Goal: Ask a question

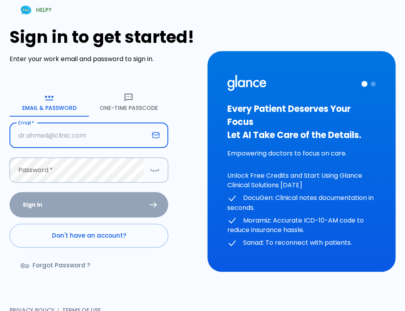
click at [92, 143] on input "Email   *" at bounding box center [79, 135] width 139 height 25
type input "[PERSON_NAME][EMAIL_ADDRESS][DOMAIN_NAME]"
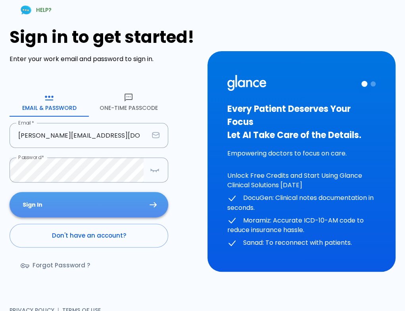
click at [98, 200] on button "Sign In" at bounding box center [89, 205] width 159 height 26
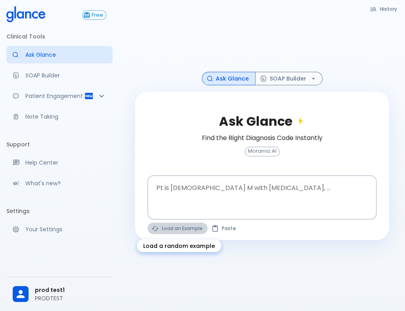
click at [186, 227] on button "Load an Example" at bounding box center [177, 227] width 60 height 11
type textarea "45F with DM2, right [MEDICAL_DATA], fever, WBC 14K, ESR 80, wound purulent, XR …"
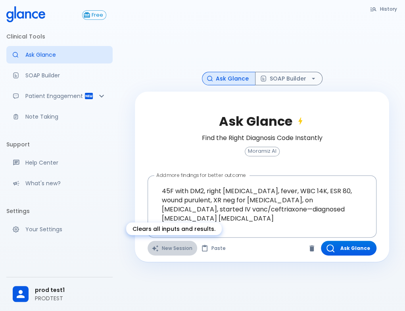
click at [164, 248] on button "New Session" at bounding box center [172, 248] width 50 height 15
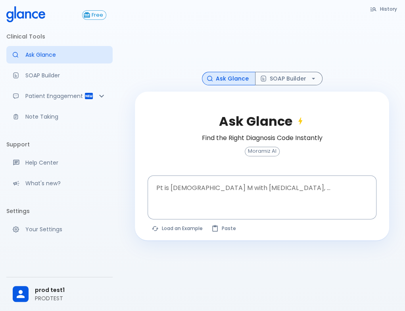
click at [164, 248] on body "↧ pull to refresh ↧ Free Clinical Tools Ask Glance SOAP Builder Patient Engagem…" at bounding box center [202, 165] width 405 height 330
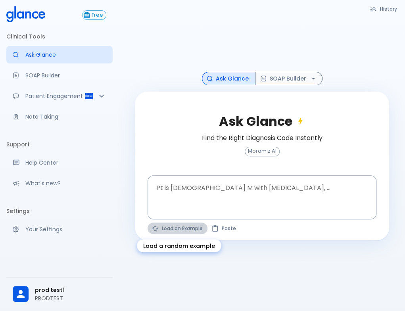
click at [183, 233] on button "Load an Example" at bounding box center [177, 227] width 60 height 11
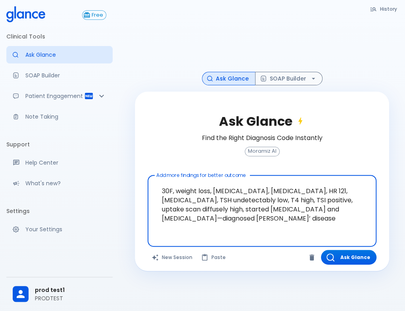
drag, startPoint x: 296, startPoint y: 199, endPoint x: 324, endPoint y: 220, distance: 35.9
click at [324, 220] on textarea "30F, weight loss, [MEDICAL_DATA], [MEDICAL_DATA], HR 121, [MEDICAL_DATA], TSH u…" at bounding box center [262, 204] width 218 height 52
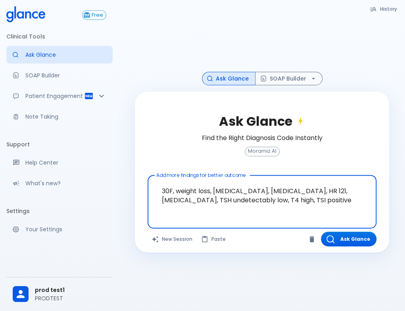
click at [170, 191] on textarea "30F, weight loss, [MEDICAL_DATA], [MEDICAL_DATA], HR 121, [MEDICAL_DATA], TSH u…" at bounding box center [262, 195] width 218 height 34
type textarea "37F, weight loss, [MEDICAL_DATA], [MEDICAL_DATA], HR 121, [MEDICAL_DATA], TSH u…"
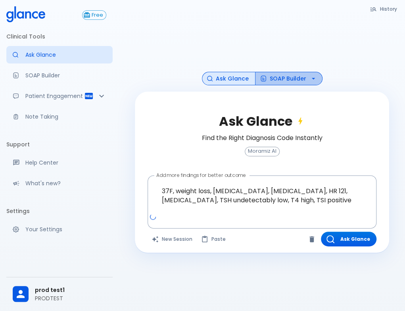
click at [281, 78] on button "SOAP Builder" at bounding box center [288, 79] width 67 height 14
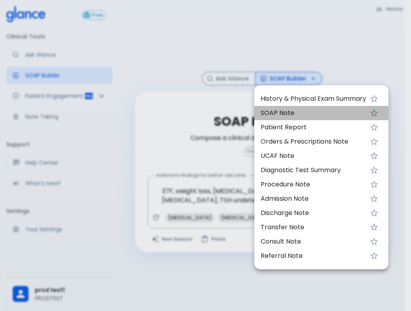
click at [273, 113] on span "SOAP Note" at bounding box center [312, 113] width 105 height 10
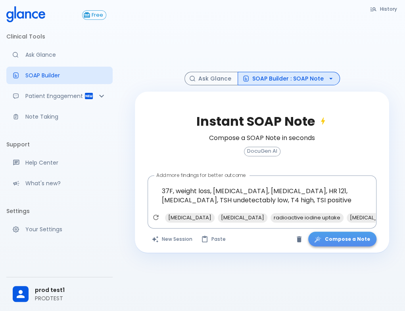
click at [357, 243] on button "Compose a Note" at bounding box center [342, 238] width 68 height 15
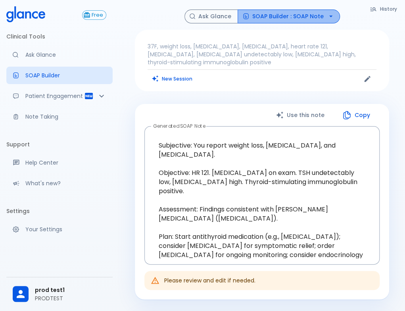
click at [306, 11] on button "SOAP Builder : SOAP Note" at bounding box center [288, 17] width 102 height 14
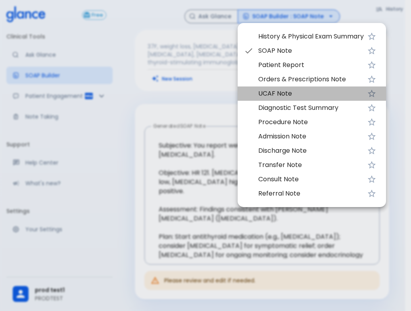
click at [283, 94] on span "UCAF Note" at bounding box center [310, 94] width 105 height 10
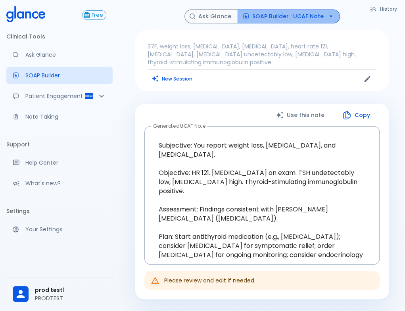
click at [298, 13] on button "SOAP Builder : UCAF Note" at bounding box center [288, 17] width 102 height 14
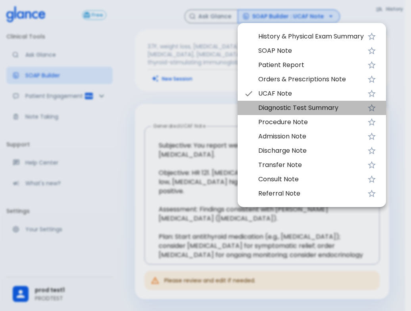
click at [289, 113] on li "Diagnostic Test Summary" at bounding box center [311, 108] width 148 height 14
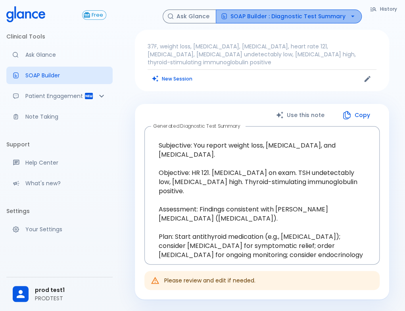
click at [303, 17] on button "SOAP Builder : Diagnostic Test Summary" at bounding box center [289, 17] width 146 height 14
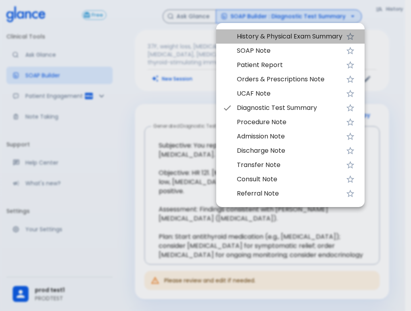
click at [293, 33] on span "History & Physical Exam Summary" at bounding box center [289, 37] width 105 height 10
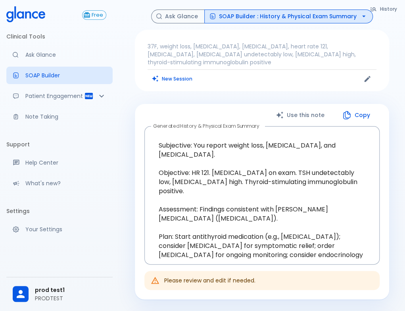
drag, startPoint x: 177, startPoint y: 85, endPoint x: 180, endPoint y: 76, distance: 9.9
click at [180, 76] on div "37F, weight loss, [MEDICAL_DATA], [MEDICAL_DATA], heart rate 121, [MEDICAL_DATA…" at bounding box center [262, 60] width 254 height 61
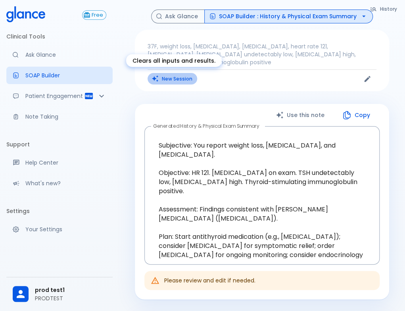
click at [180, 76] on button "New Session" at bounding box center [172, 78] width 50 height 11
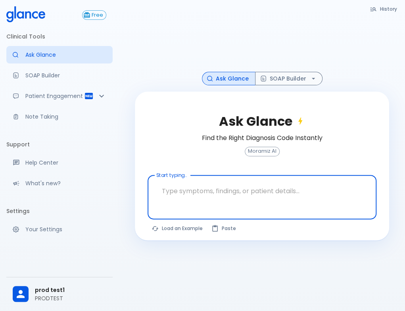
click at [191, 179] on textarea "Start typing..." at bounding box center [262, 190] width 218 height 25
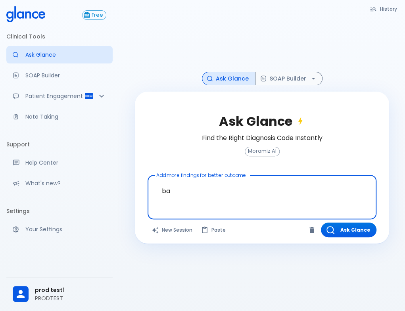
type textarea "b"
type textarea "workflow of cpr"
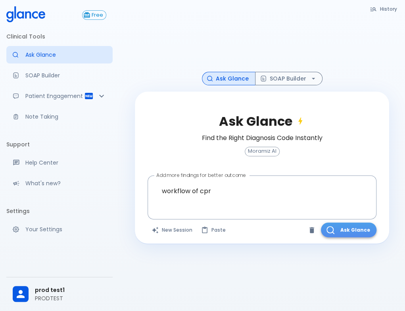
click at [350, 232] on button "Ask Glance" at bounding box center [348, 229] width 55 height 15
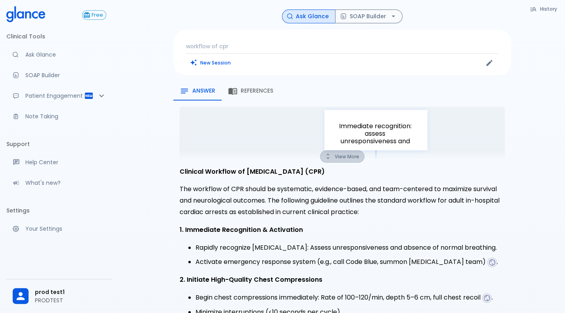
click at [331, 160] on icon "button" at bounding box center [327, 156] width 7 height 7
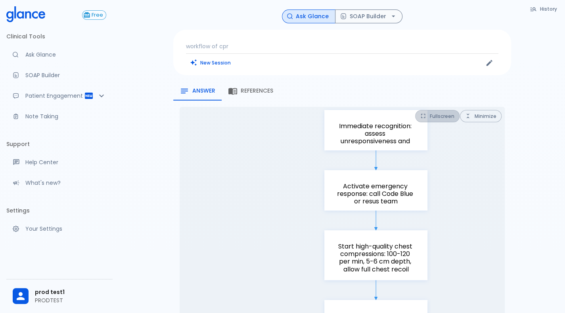
click at [410, 114] on button "Fullscreen" at bounding box center [437, 116] width 44 height 12
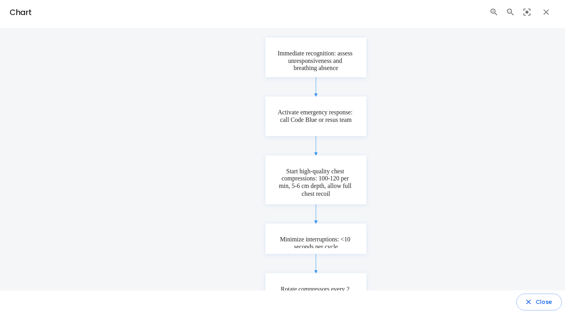
scroll to position [7, 0]
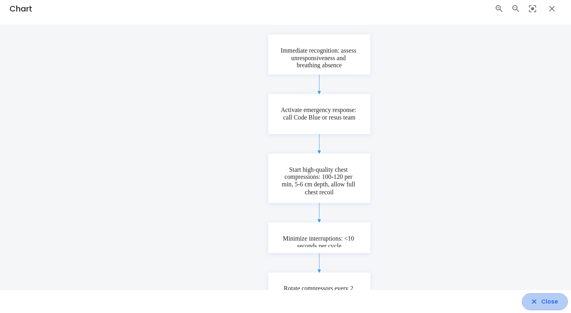
click at [410, 306] on button "Close" at bounding box center [545, 302] width 46 height 17
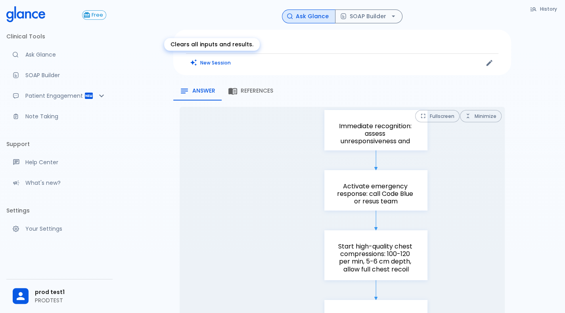
click at [220, 59] on button "New Session" at bounding box center [211, 62] width 50 height 11
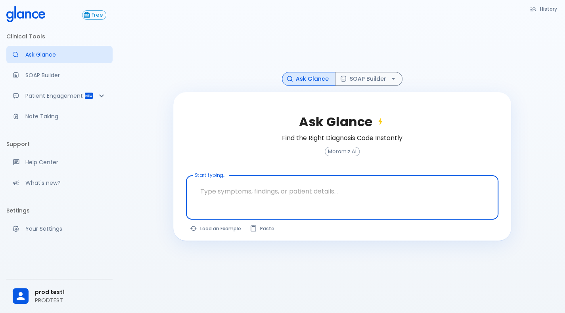
click at [247, 186] on textarea "Start typing..." at bounding box center [341, 191] width 301 height 25
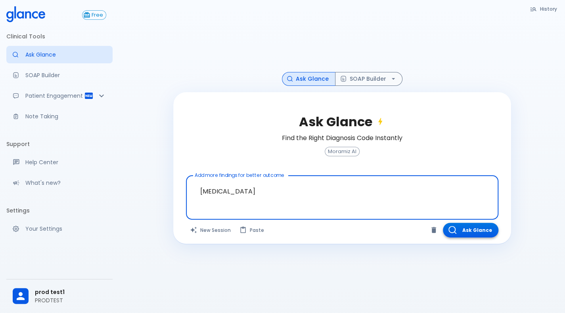
type textarea "[MEDICAL_DATA]"
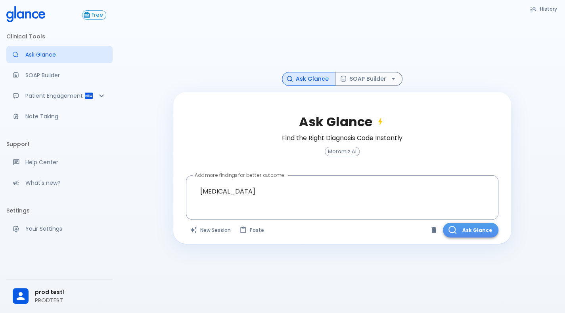
click at [410, 231] on button "Ask Glance" at bounding box center [470, 230] width 55 height 15
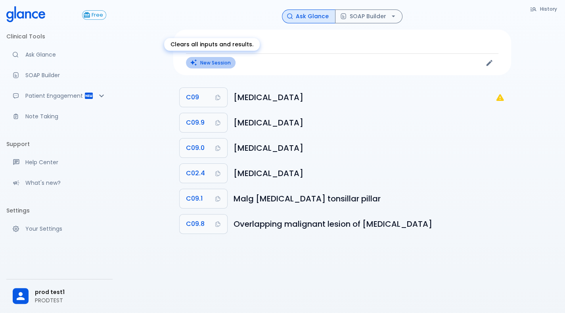
click at [216, 61] on button "New Session" at bounding box center [211, 62] width 50 height 11
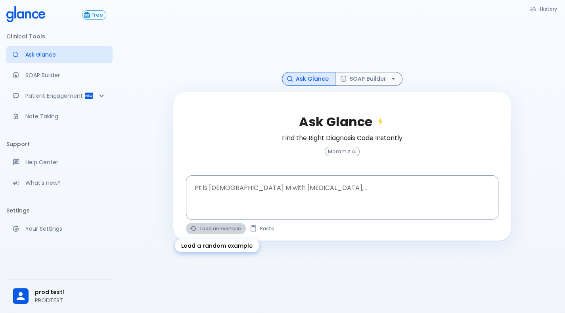
click at [200, 231] on button "Load an Example" at bounding box center [216, 228] width 60 height 11
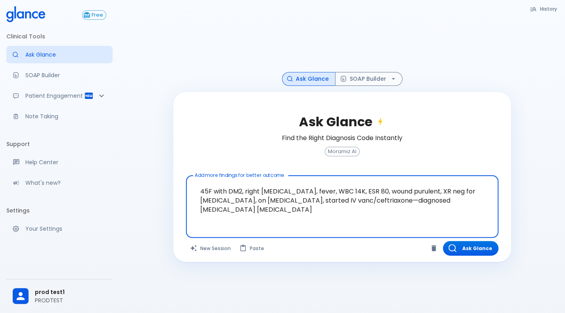
drag, startPoint x: 200, startPoint y: 190, endPoint x: 313, endPoint y: 194, distance: 113.8
click at [313, 194] on textarea "45F with DM2, right [MEDICAL_DATA], fever, WBC 14K, ESR 80, wound purulent, XR …" at bounding box center [341, 200] width 301 height 43
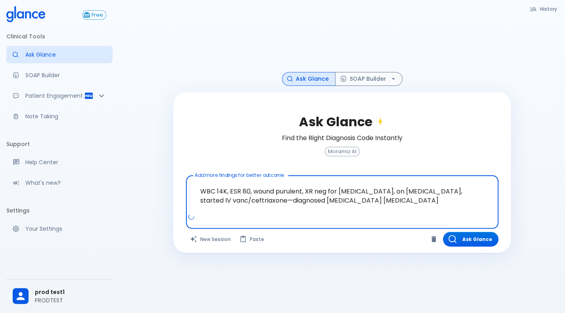
drag, startPoint x: 427, startPoint y: 193, endPoint x: 441, endPoint y: 210, distance: 21.4
click at [410, 210] on textarea "WBC 14K, ESR 80, wound purulent, XR neg for [MEDICAL_DATA], on [MEDICAL_DATA], …" at bounding box center [341, 196] width 301 height 34
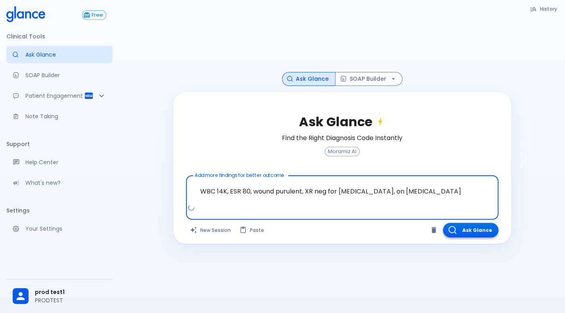
type textarea "WBC 14K, ESR 80, wound purulent, XR neg for [MEDICAL_DATA], on [MEDICAL_DATA]"
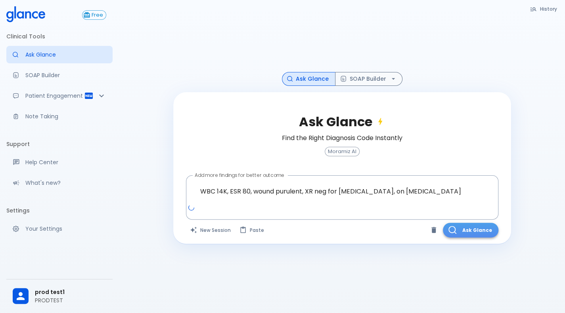
click at [410, 228] on button "Ask Glance" at bounding box center [470, 230] width 55 height 15
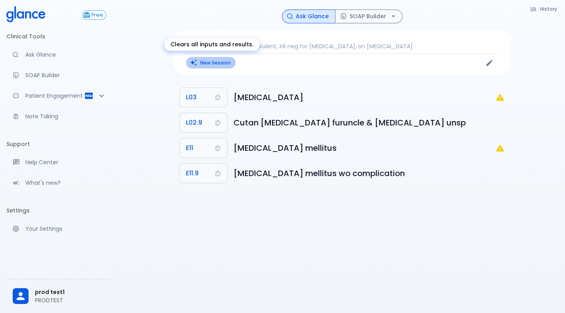
click at [206, 63] on button "New Session" at bounding box center [211, 62] width 50 height 11
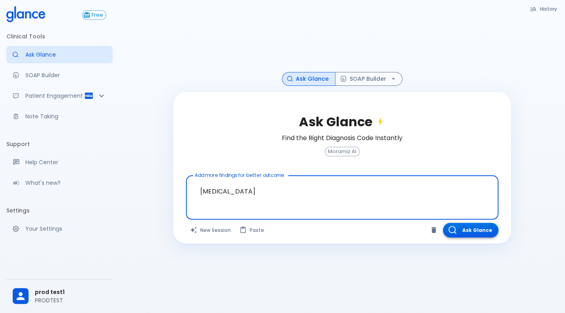
type textarea "[MEDICAL_DATA]"
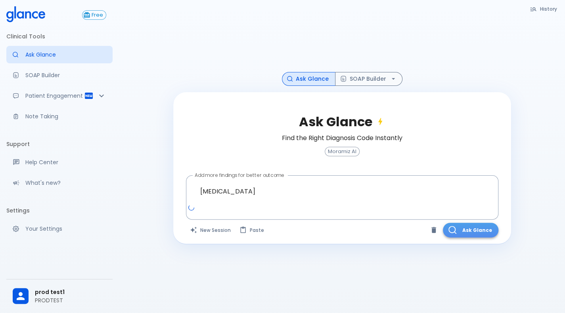
click at [410, 226] on button "Ask Glance" at bounding box center [470, 230] width 55 height 15
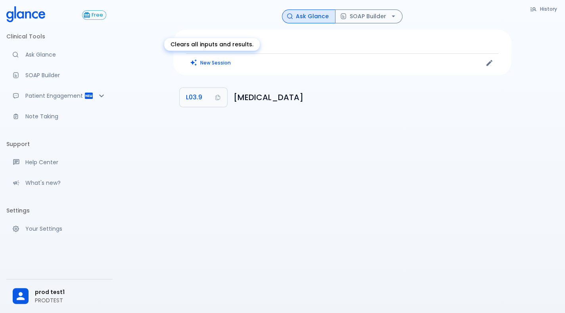
click at [227, 41] on div "Clears all inputs and results." at bounding box center [212, 44] width 96 height 13
click at [296, 40] on div "[MEDICAL_DATA] New Session" at bounding box center [342, 53] width 338 height 46
click at [207, 65] on button "New Session" at bounding box center [211, 62] width 50 height 11
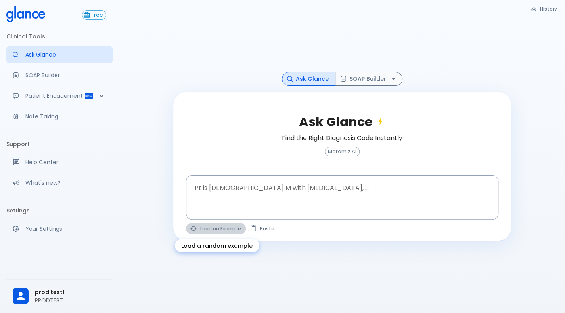
click at [207, 231] on button "Load an Example" at bounding box center [216, 228] width 60 height 11
type textarea "30F, weight loss, [MEDICAL_DATA], [MEDICAL_DATA], HR 121, [MEDICAL_DATA], TSH u…"
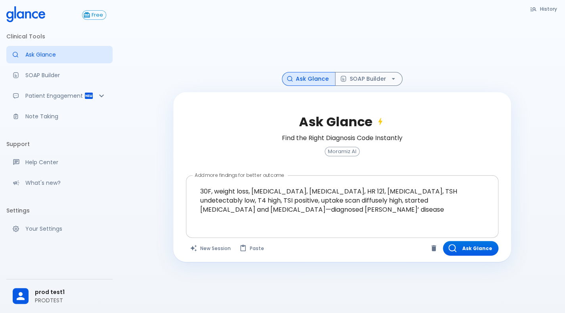
scroll to position [19, 0]
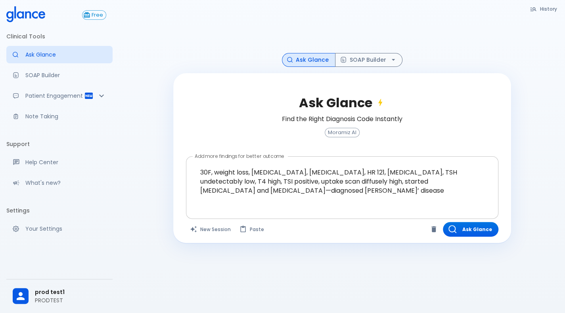
click at [410, 204] on div at bounding box center [342, 210] width 309 height 14
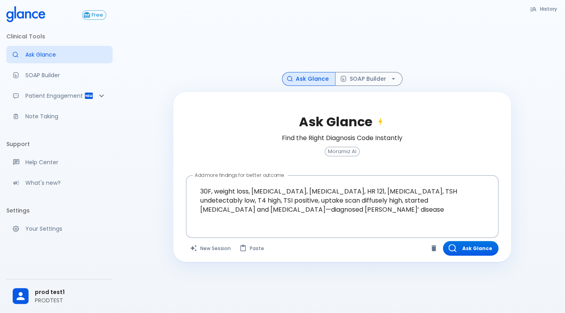
click at [235, 79] on div "Ask Glance SOAP Builder" at bounding box center [342, 79] width 338 height 14
